Goal: Find specific page/section: Find specific page/section

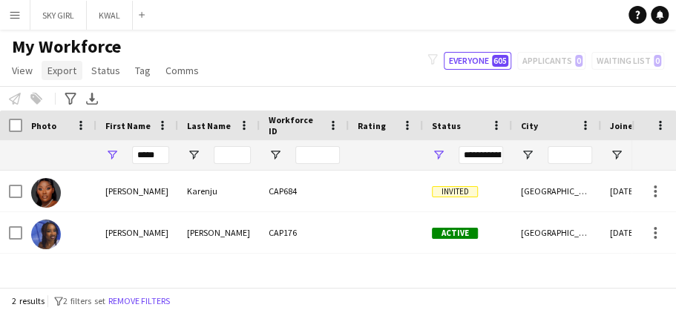
click at [59, 69] on span "Export" at bounding box center [61, 70] width 29 height 13
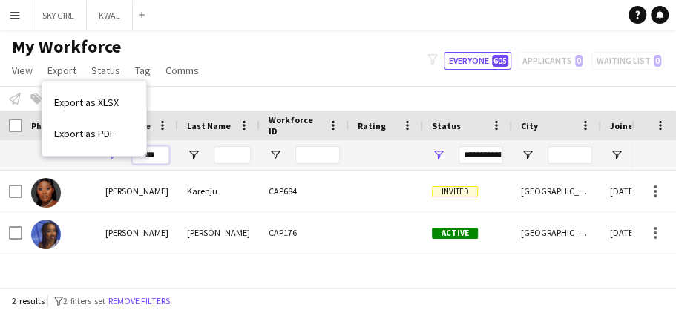
click at [156, 156] on input "*****" at bounding box center [150, 155] width 37 height 18
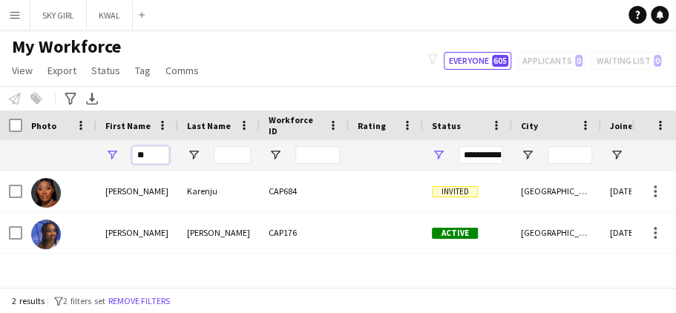
type input "*"
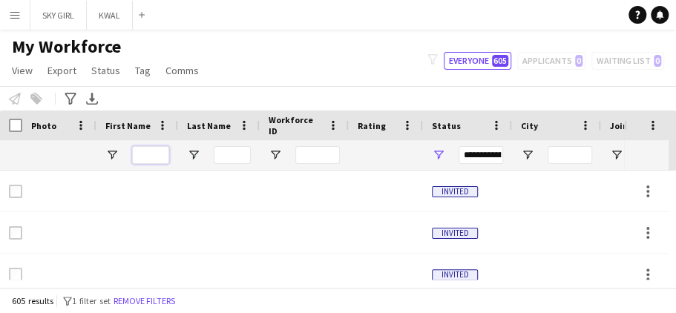
click at [151, 159] on input "First Name Filter Input" at bounding box center [150, 155] width 37 height 18
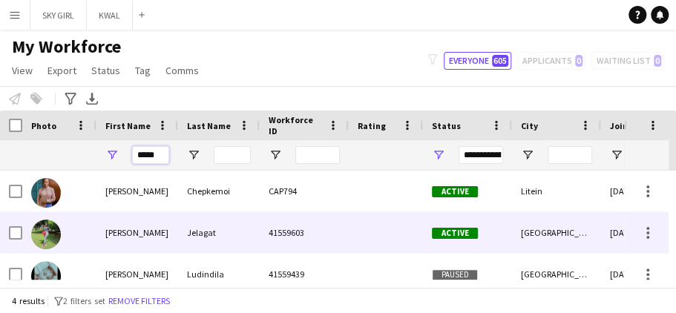
type input "*****"
click at [221, 235] on div "Jelagat" at bounding box center [219, 232] width 82 height 41
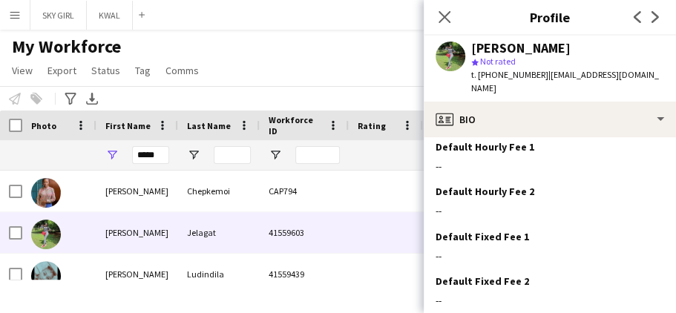
scroll to position [706, 0]
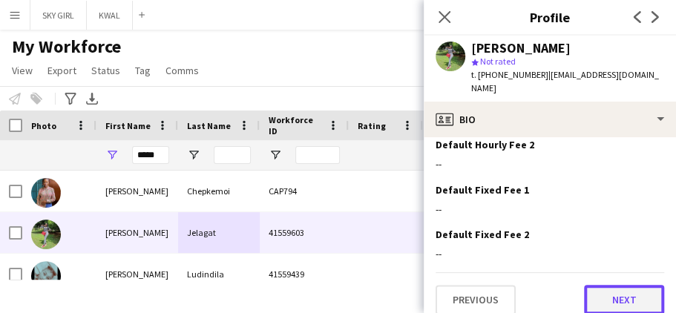
click at [598, 289] on button "Next" at bounding box center [624, 300] width 80 height 30
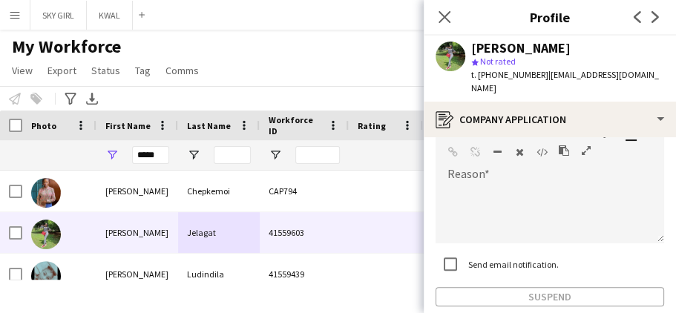
scroll to position [218, 0]
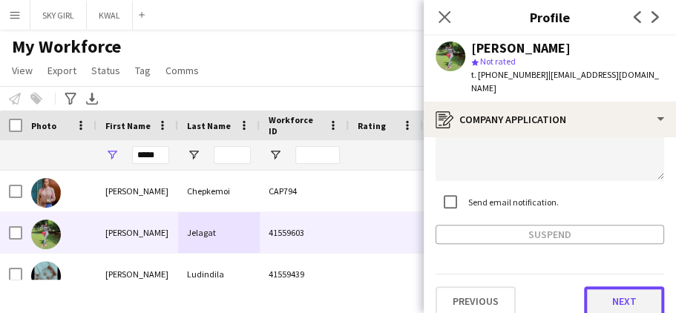
click at [592, 286] on button "Next" at bounding box center [624, 301] width 80 height 30
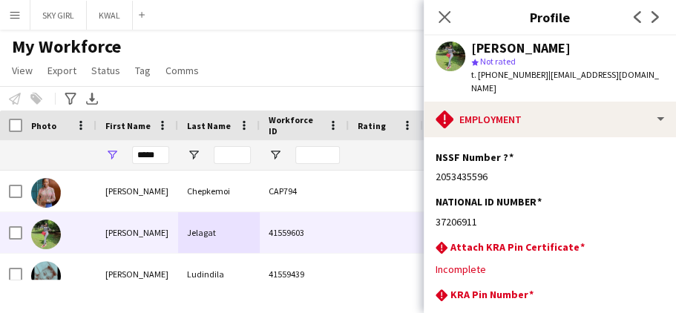
scroll to position [136, 0]
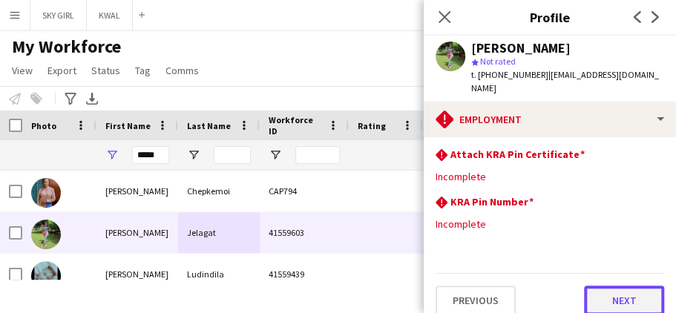
click at [589, 286] on button "Next" at bounding box center [624, 301] width 80 height 30
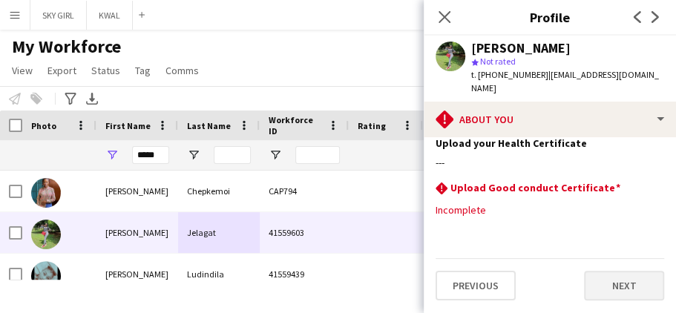
scroll to position [0, 0]
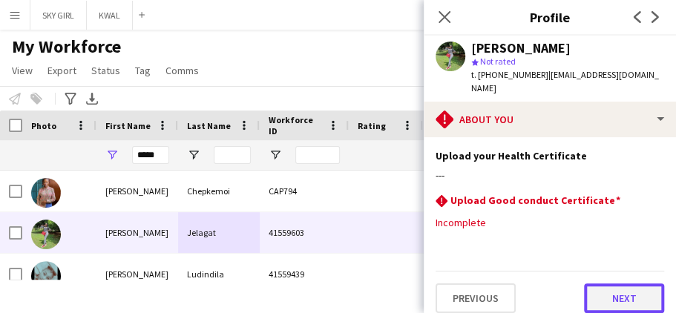
click at [609, 283] on button "Next" at bounding box center [624, 298] width 80 height 30
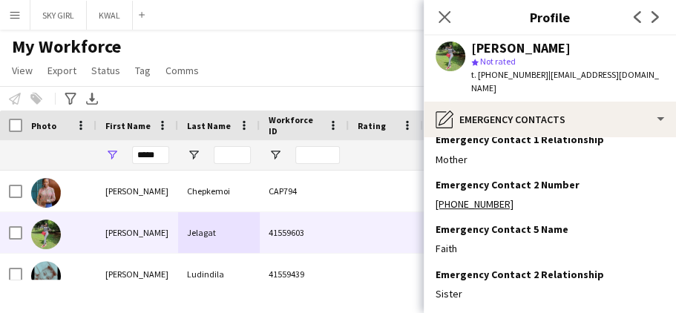
scroll to position [174, 0]
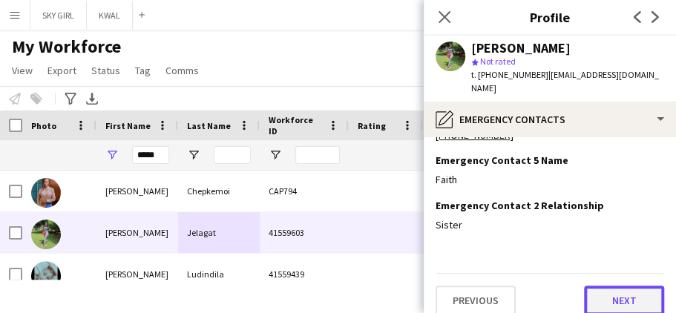
click at [595, 286] on button "Next" at bounding box center [624, 301] width 80 height 30
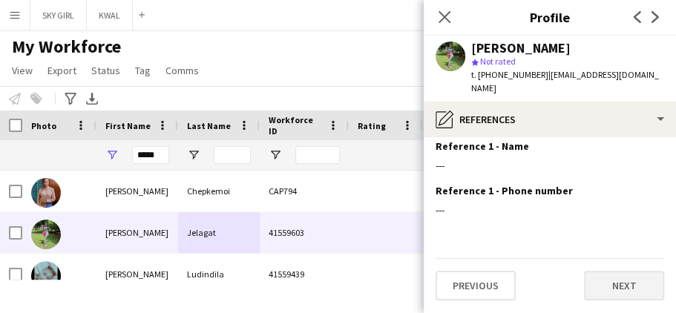
scroll to position [0, 0]
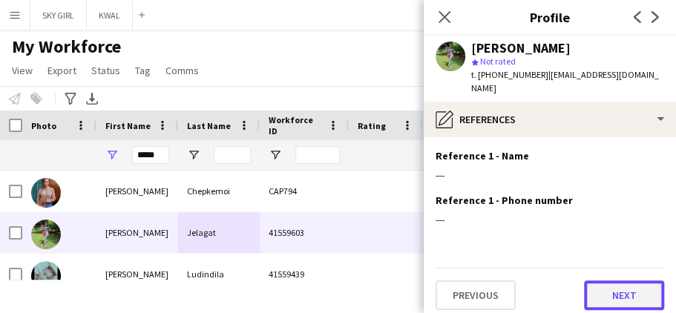
click at [593, 280] on button "Next" at bounding box center [624, 295] width 80 height 30
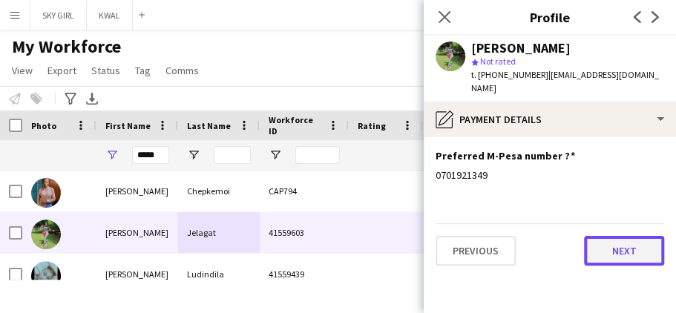
click at [595, 236] on button "Next" at bounding box center [624, 251] width 80 height 30
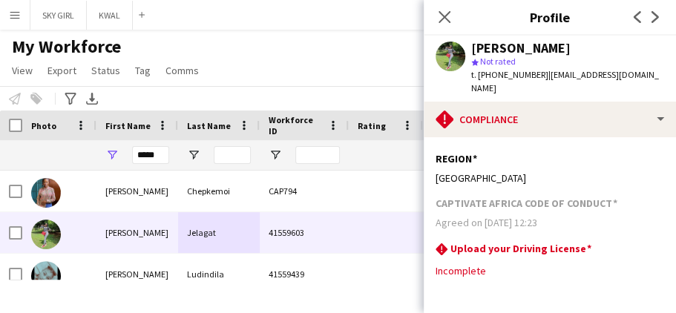
scroll to position [217, 0]
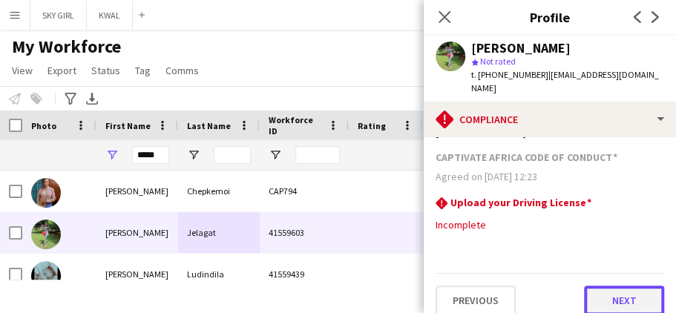
click at [596, 288] on button "Next" at bounding box center [624, 301] width 80 height 30
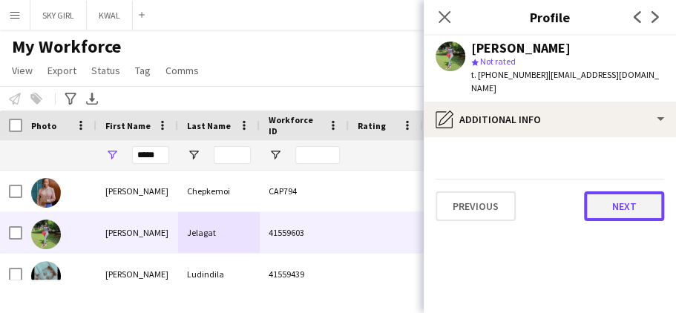
click at [604, 191] on button "Next" at bounding box center [624, 206] width 80 height 30
click at [602, 193] on button "Next" at bounding box center [624, 206] width 80 height 30
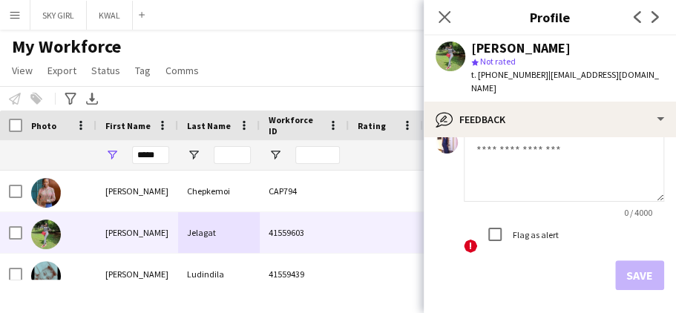
scroll to position [165, 0]
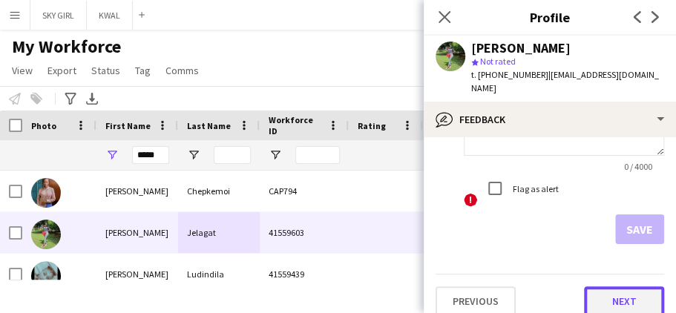
click at [590, 289] on button "Next" at bounding box center [624, 301] width 80 height 30
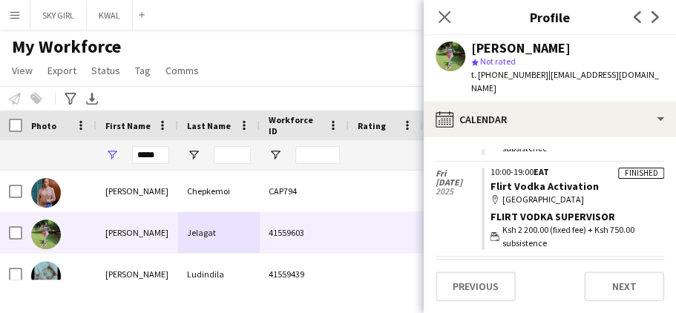
scroll to position [510, 0]
